Goal: Entertainment & Leisure: Consume media (video, audio)

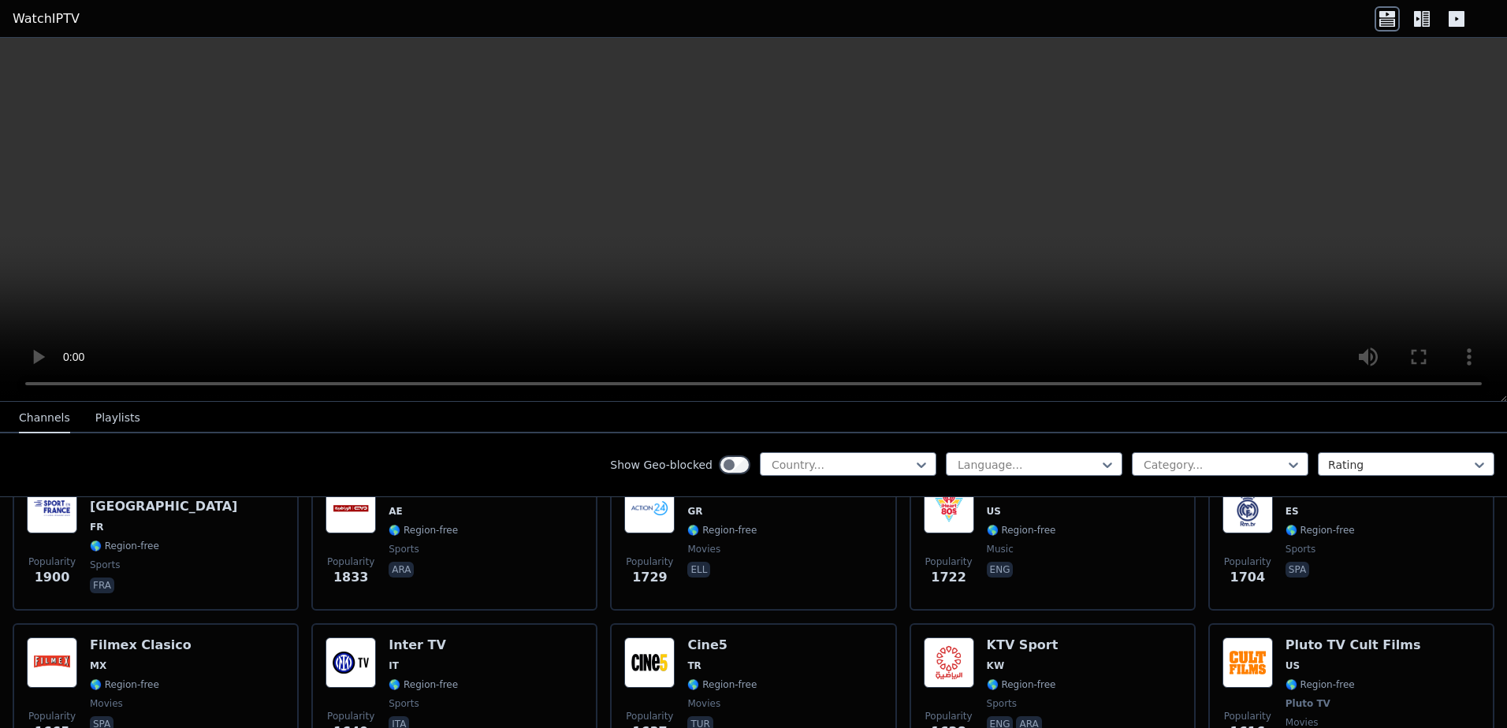
scroll to position [1182, 0]
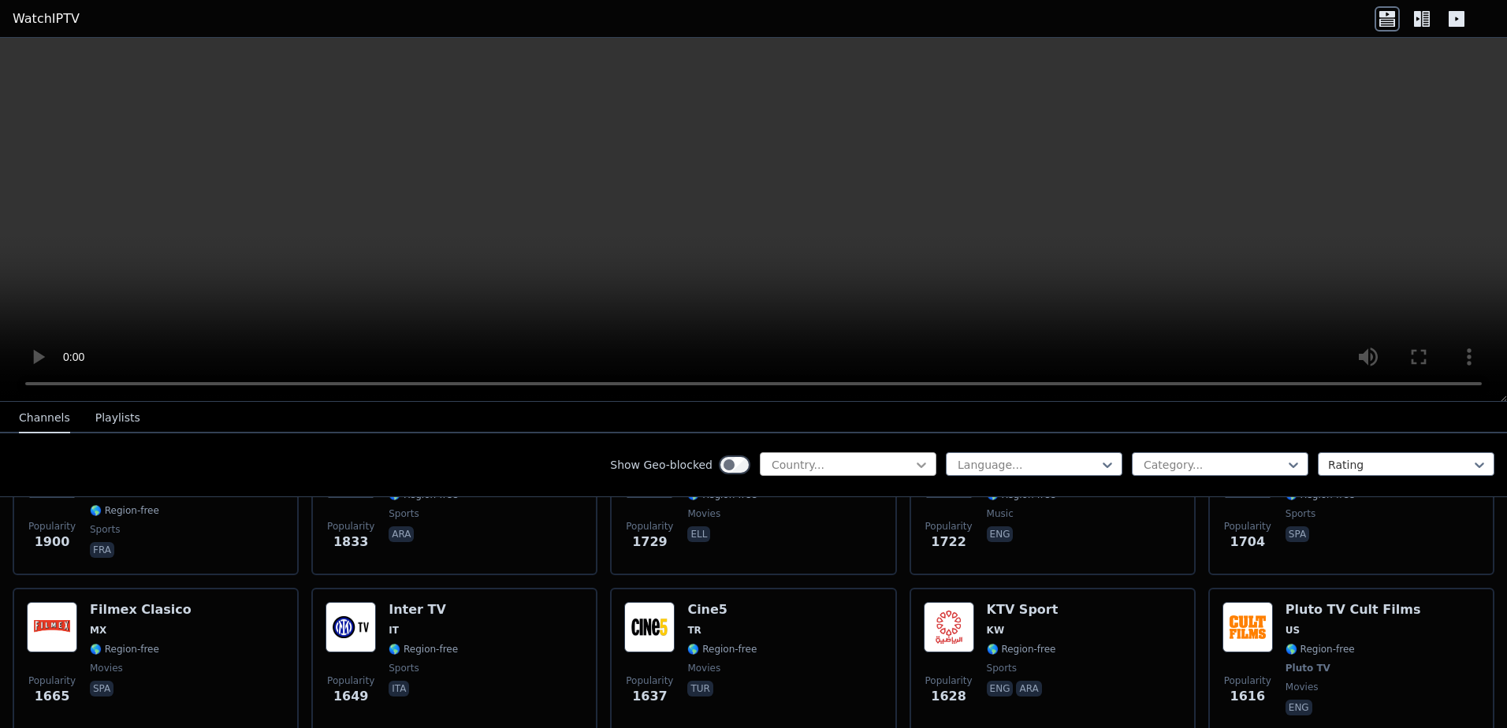
click at [913, 463] on icon at bounding box center [921, 465] width 16 height 16
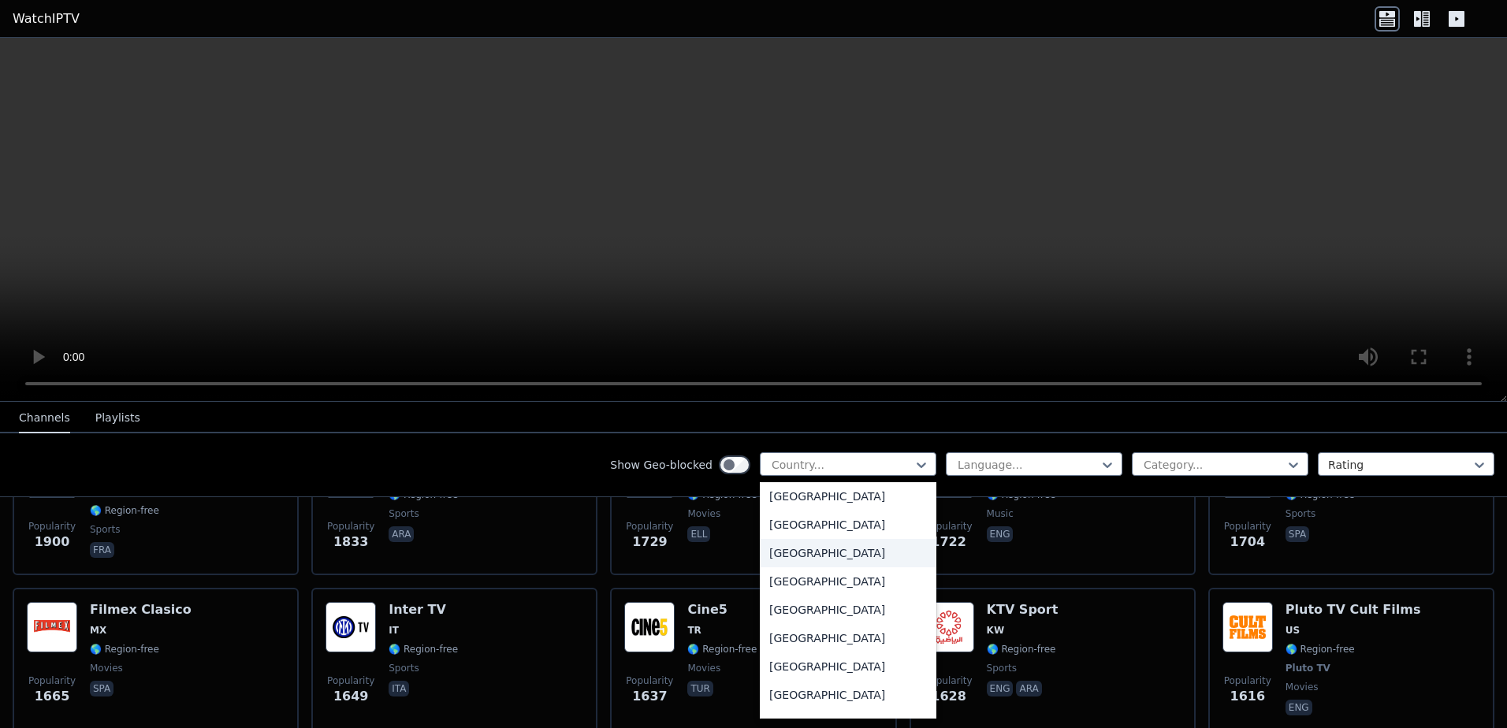
scroll to position [5472, 0]
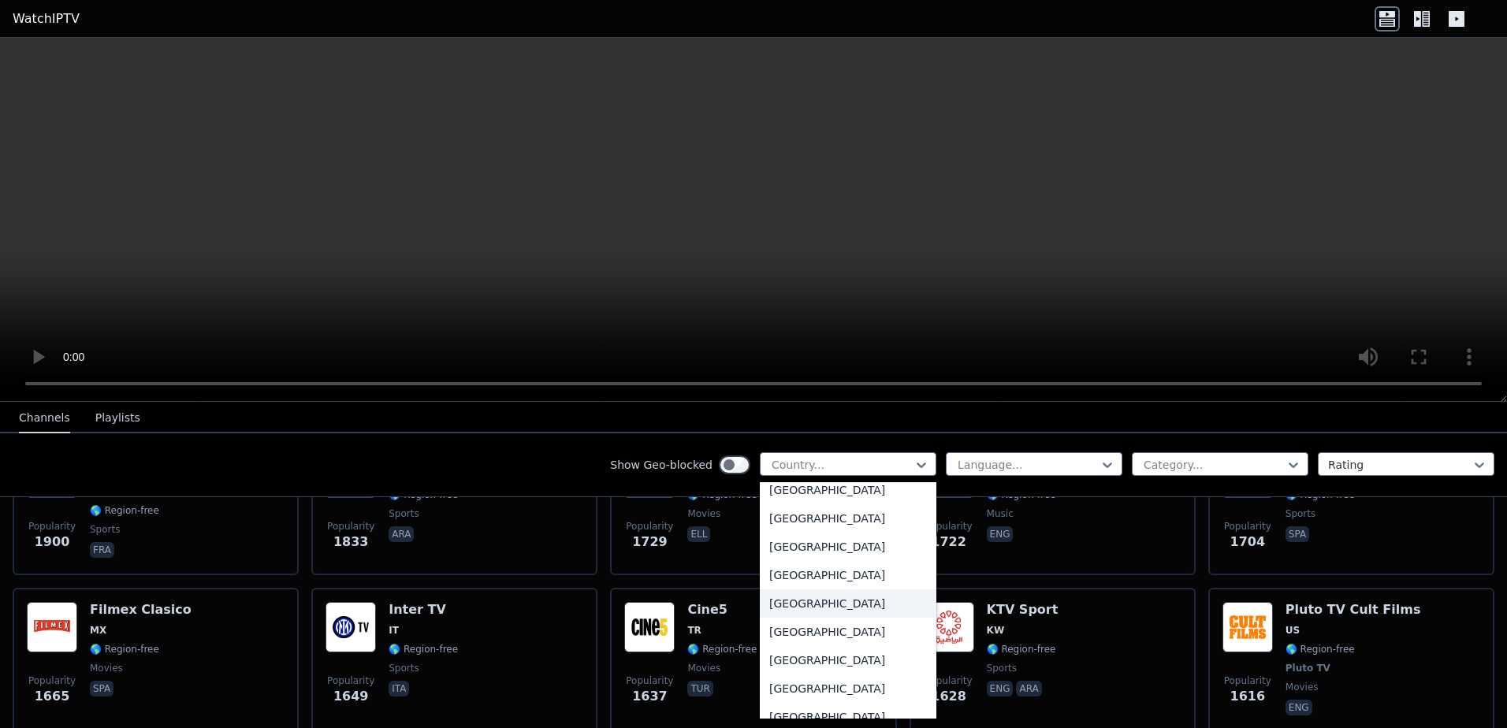
click at [786, 610] on div "[GEOGRAPHIC_DATA]" at bounding box center [848, 603] width 177 height 28
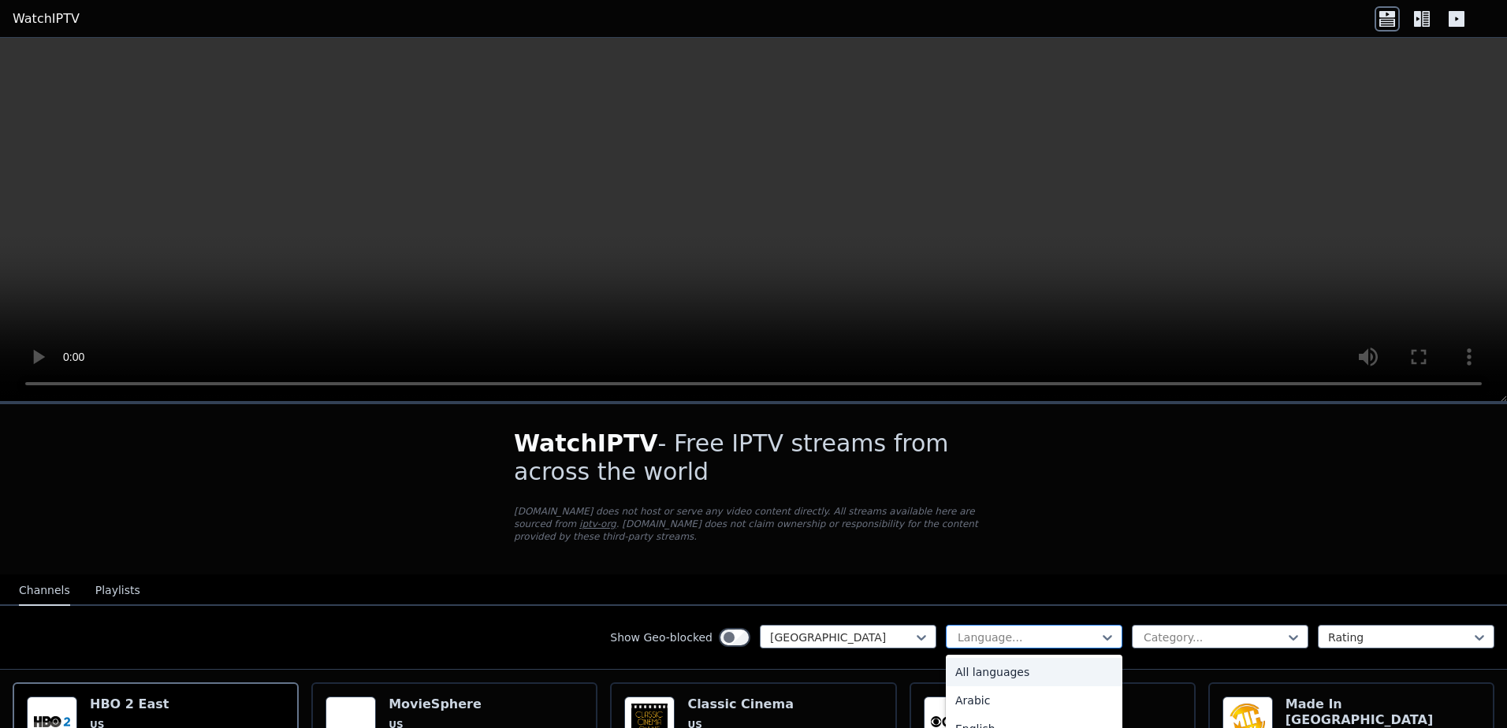
click at [1098, 625] on div "Language..." at bounding box center [1034, 637] width 177 height 24
click at [959, 716] on div "English" at bounding box center [1034, 729] width 177 height 28
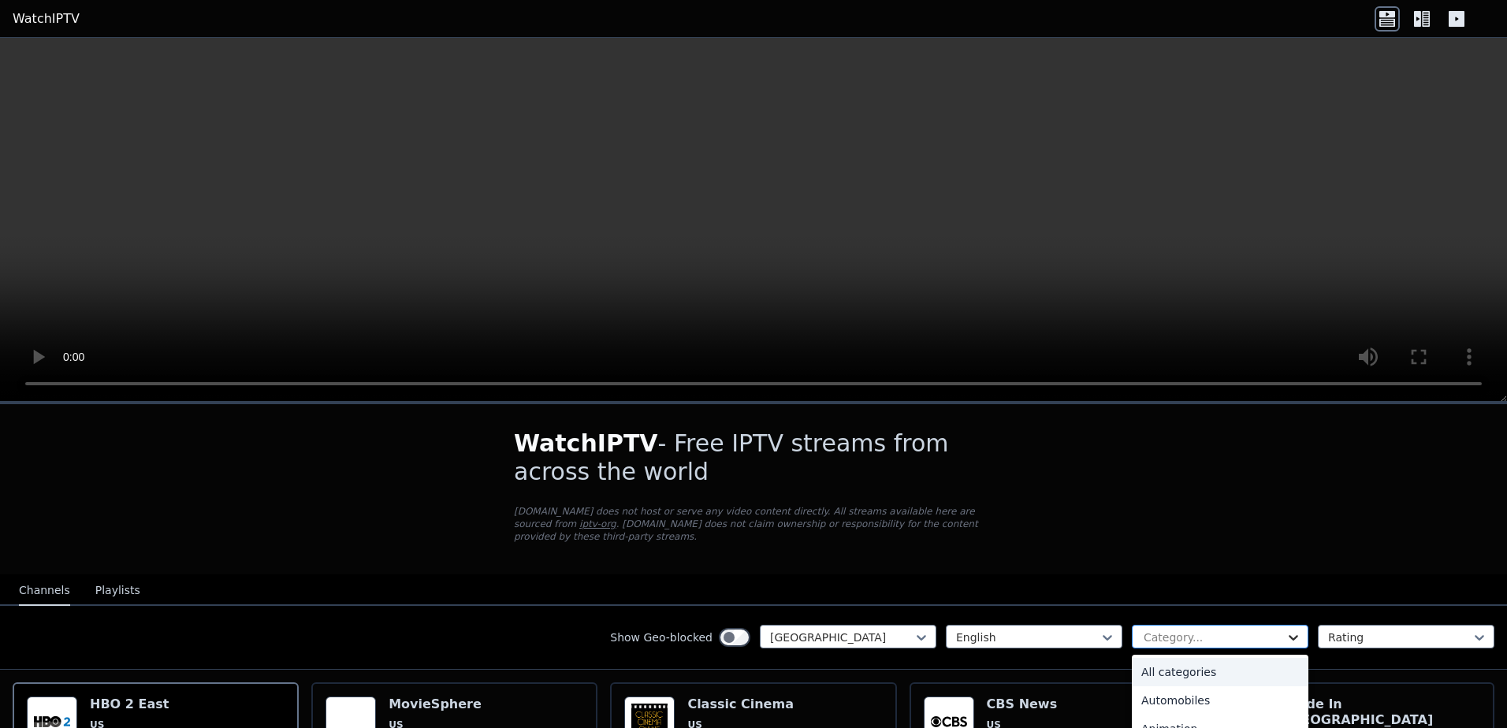
click at [1285, 630] on icon at bounding box center [1293, 638] width 16 height 16
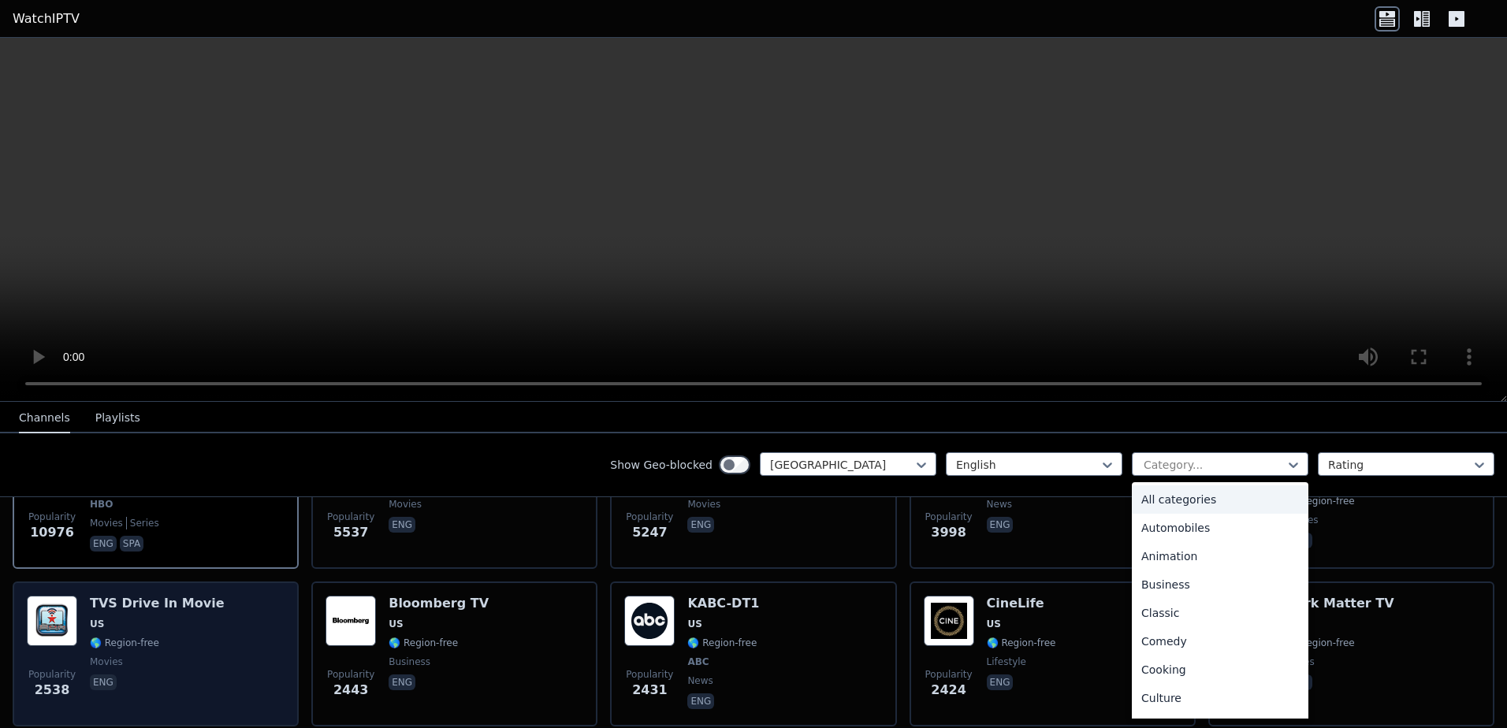
scroll to position [236, 0]
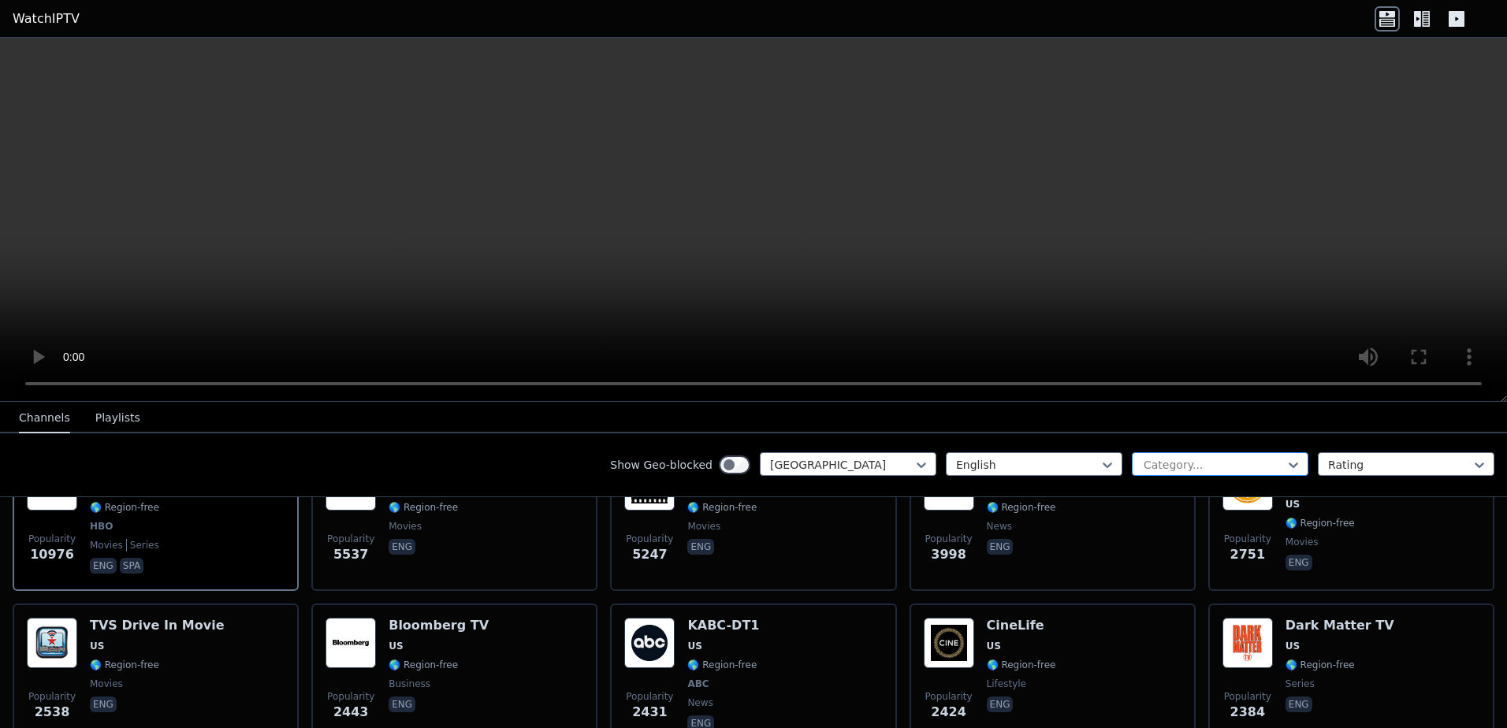
click at [1289, 459] on div "Category..." at bounding box center [1220, 464] width 177 height 24
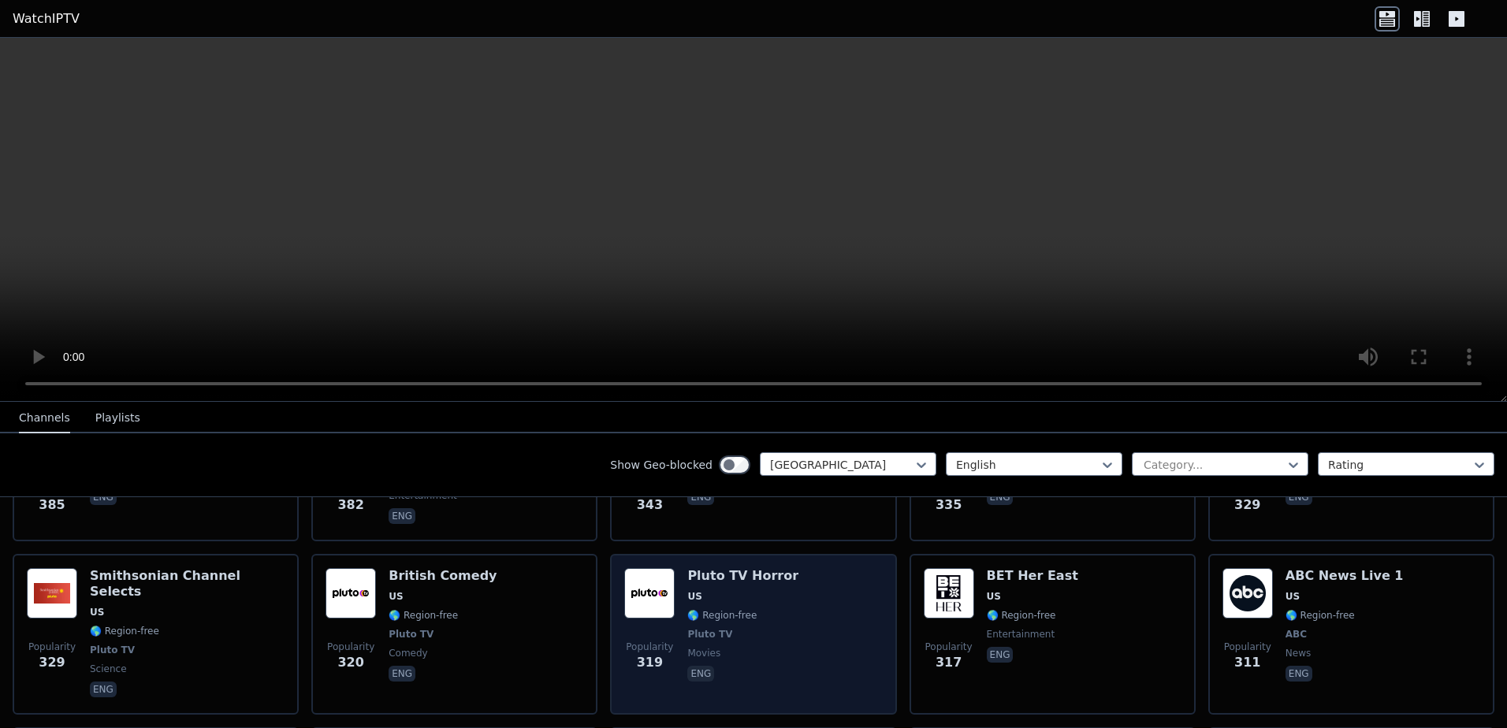
scroll to position [2837, 0]
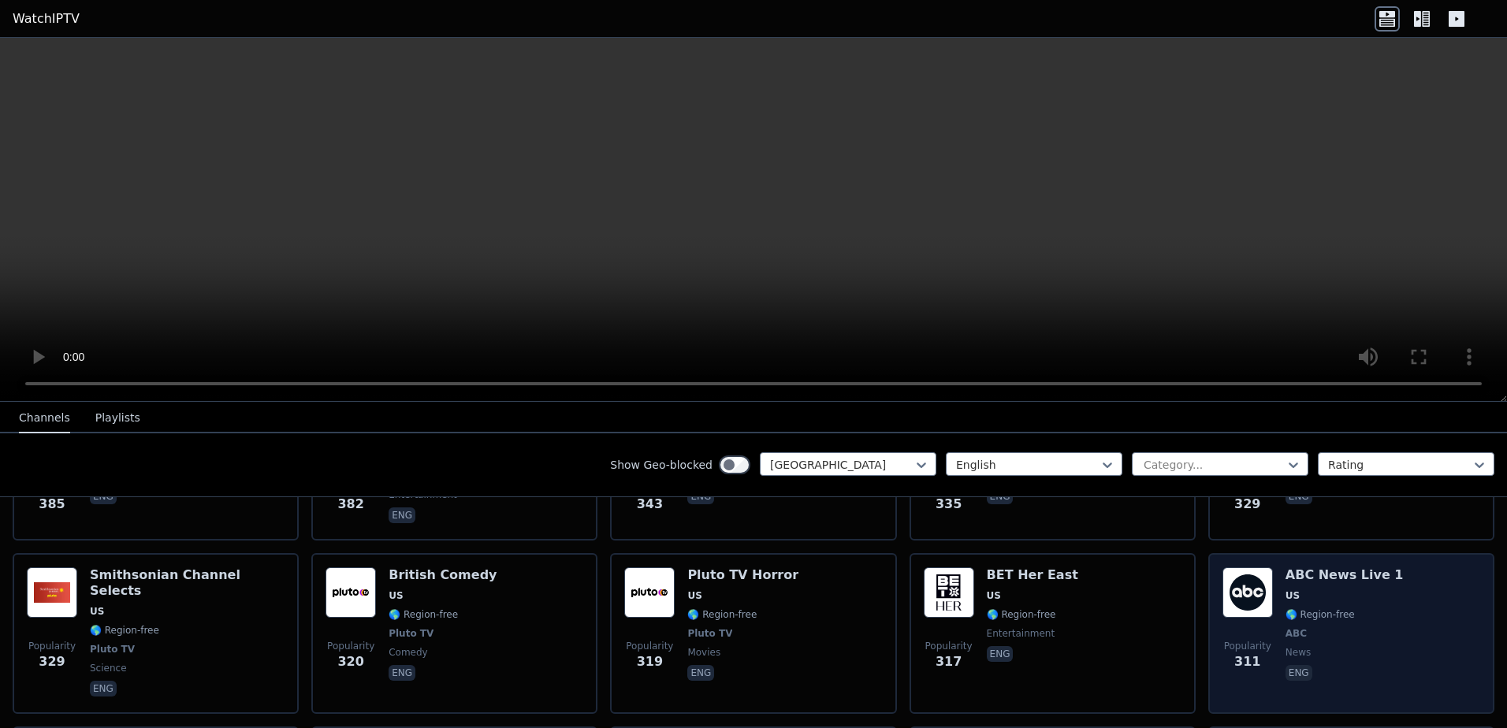
click at [1348, 608] on span "🌎 Region-free" at bounding box center [1344, 614] width 118 height 13
click at [1241, 567] on img at bounding box center [1247, 592] width 50 height 50
